Goal: Book appointment/travel/reservation

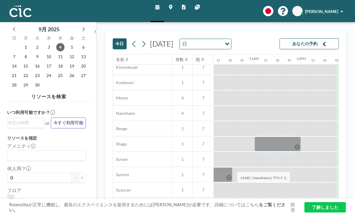
scroll to position [303, 480]
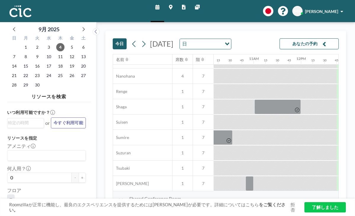
click at [61, 109] on div "いつ利用可能ですか？ Loading... or 今すぐ利用可能" at bounding box center [46, 118] width 79 height 19
click at [61, 118] on button "今すぐ利用可能" at bounding box center [68, 123] width 35 height 11
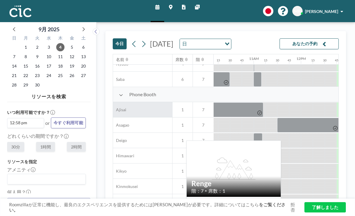
scroll to position [150, 480]
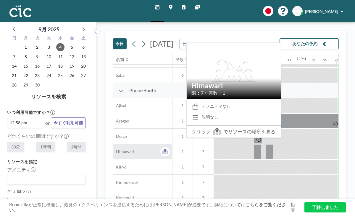
click at [127, 144] on div "Himawari" at bounding box center [142, 151] width 59 height 15
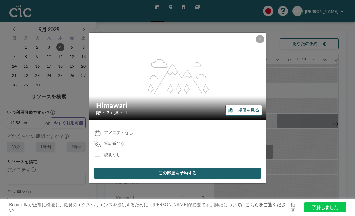
click at [248, 52] on div "flex-grow: 1.2;" at bounding box center [177, 77] width 177 height 88
click at [256, 43] on button at bounding box center [260, 39] width 8 height 8
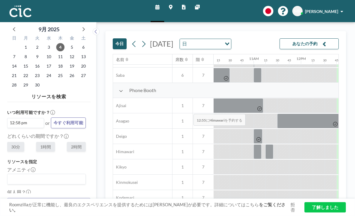
click at [344, 145] on div at bounding box center [346, 152] width 4 height 15
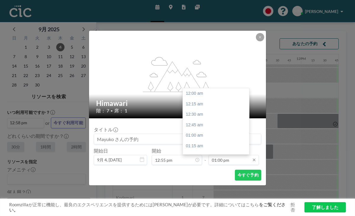
scroll to position [491, 0]
click at [217, 166] on div "01:30 pm" at bounding box center [216, 171] width 66 height 11
type input "01:30 pm"
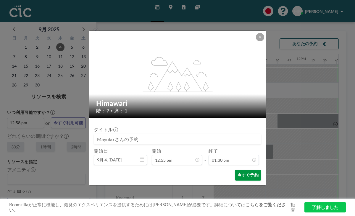
scroll to position [0, 0]
click at [235, 170] on button "今すぐ予約" at bounding box center [248, 175] width 26 height 11
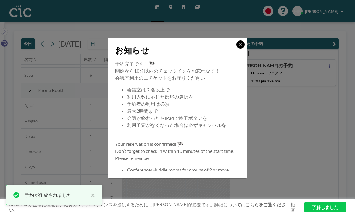
click at [236, 49] on button at bounding box center [240, 44] width 8 height 8
